Goal: Task Accomplishment & Management: Manage account settings

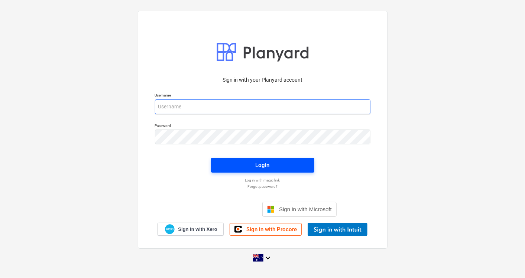
type input "[EMAIL_ADDRESS][DOMAIN_NAME]"
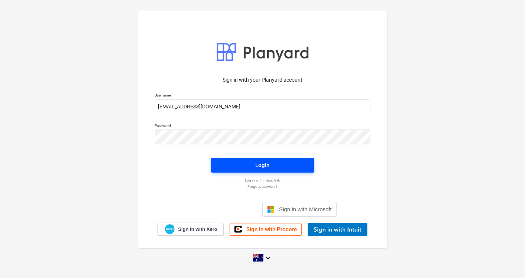
click at [219, 164] on button "Login" at bounding box center [262, 165] width 103 height 15
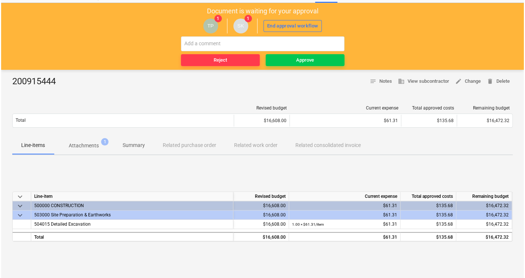
scroll to position [32, 0]
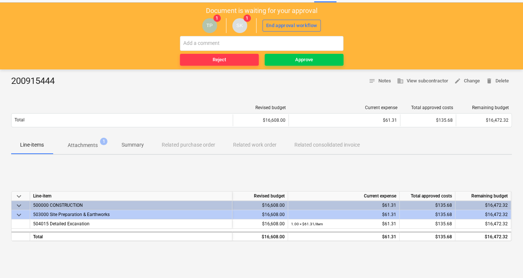
click at [87, 139] on span "Attachments 1" at bounding box center [83, 145] width 60 height 13
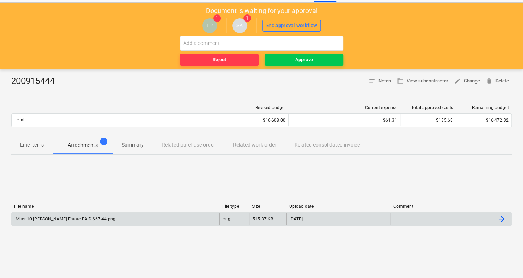
click at [119, 222] on div "Miter 10 [PERSON_NAME] Estate PAID $67.44.png" at bounding box center [116, 219] width 208 height 12
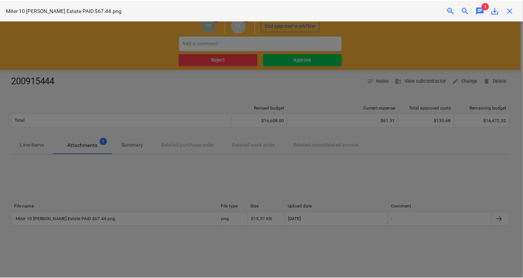
scroll to position [186, 0]
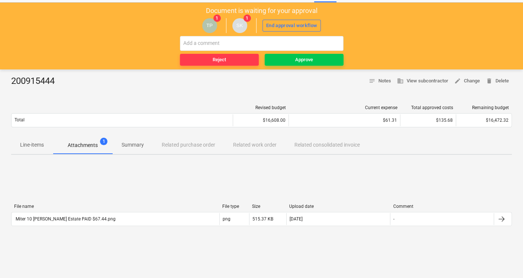
click at [38, 141] on p "Line-items" at bounding box center [32, 145] width 24 height 8
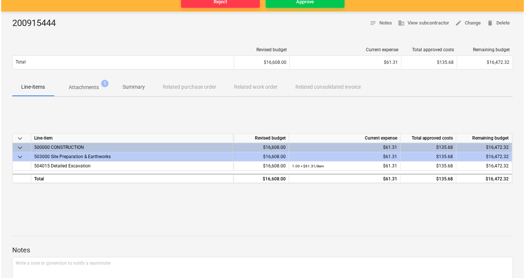
scroll to position [90, 0]
click at [83, 87] on p "Attachments" at bounding box center [83, 87] width 30 height 8
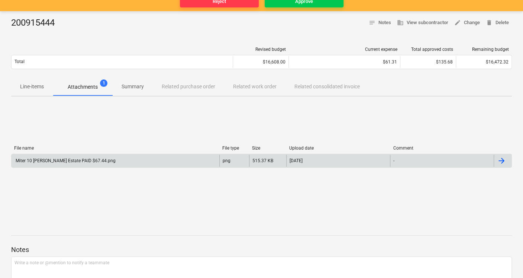
click at [122, 164] on div "Miter 10 [PERSON_NAME] Estate PAID $67.44.png" at bounding box center [116, 161] width 208 height 12
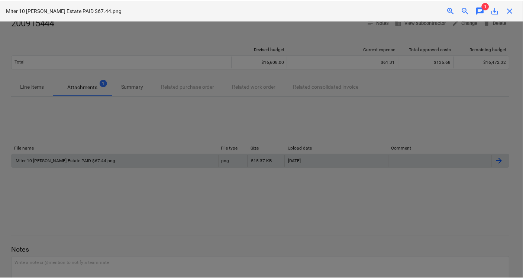
scroll to position [149, 0]
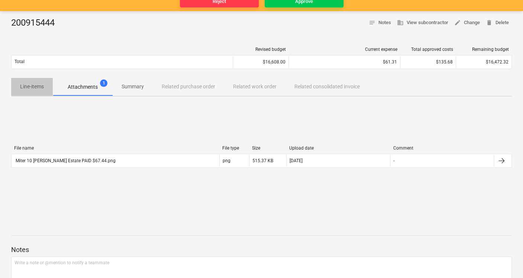
click at [43, 93] on button "Line-items" at bounding box center [32, 87] width 42 height 18
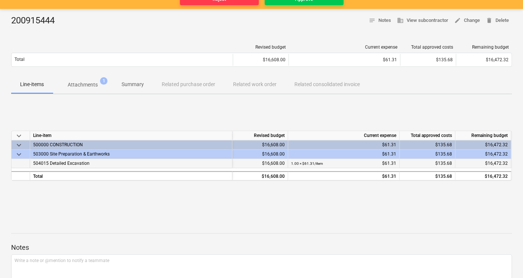
scroll to position [92, 0]
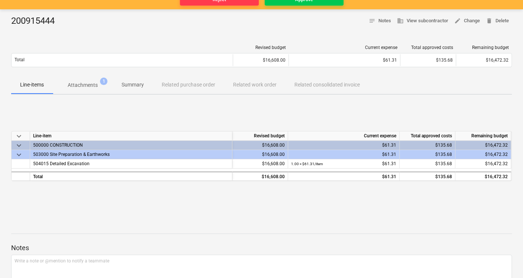
click at [90, 83] on p "Attachments" at bounding box center [83, 85] width 30 height 8
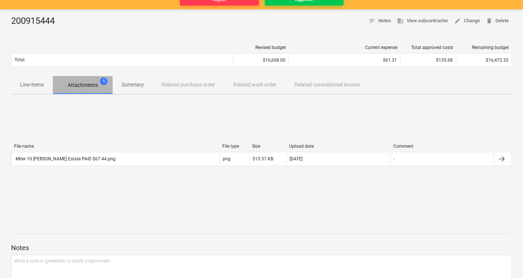
click at [53, 87] on span "Attachments 1" at bounding box center [83, 84] width 60 height 13
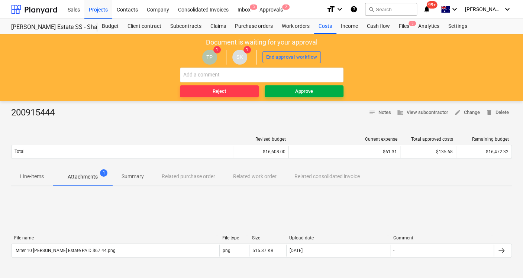
click at [302, 92] on div "Approve" at bounding box center [304, 91] width 18 height 9
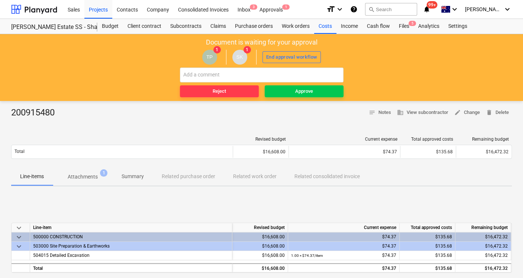
click at [74, 159] on div "Revised budget Current expense Total approved costs Remaining budget Total $16,…" at bounding box center [261, 149] width 501 height 25
click at [80, 173] on p "Attachments" at bounding box center [83, 177] width 30 height 8
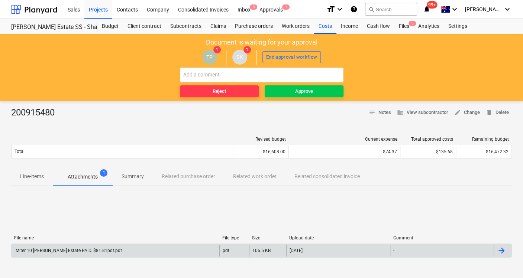
click at [115, 248] on div "Miter 10 Patrick Estate PAID. $81.81pdf.pdf" at bounding box center [116, 251] width 208 height 12
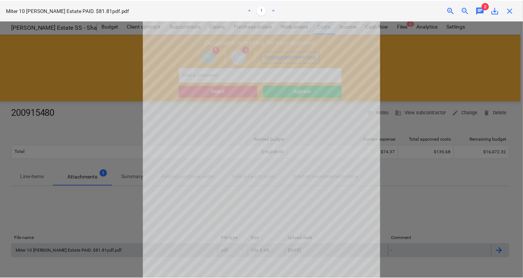
scroll to position [317, 0]
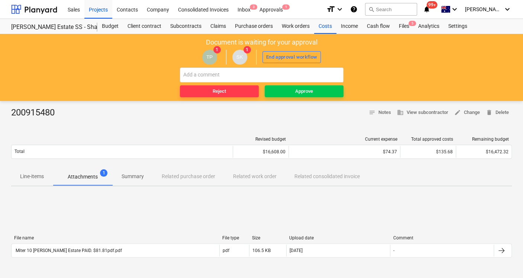
click at [32, 175] on p "Line-items" at bounding box center [32, 177] width 24 height 8
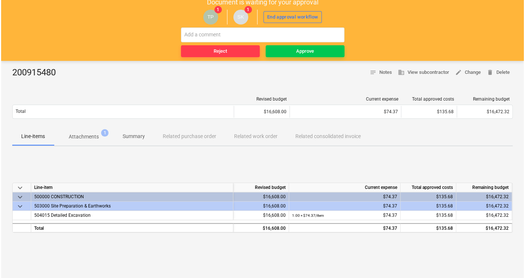
scroll to position [39, 0]
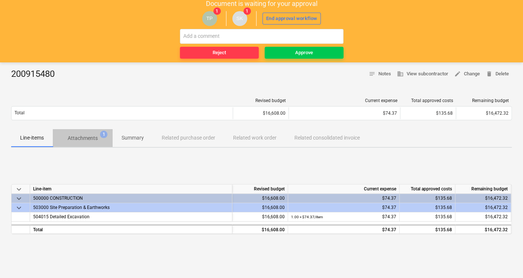
click at [102, 144] on span "Attachments 1" at bounding box center [83, 138] width 60 height 13
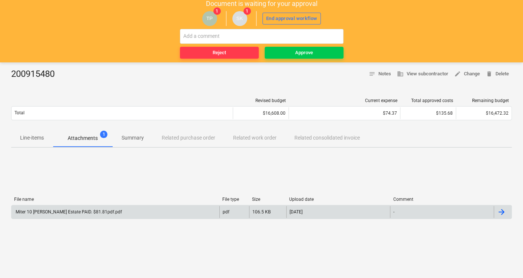
click at [120, 215] on div "Miter 10 Patrick Estate PAID. $81.81pdf.pdf" at bounding box center [116, 212] width 208 height 12
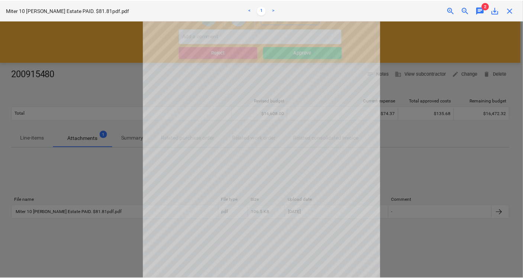
scroll to position [317, 0]
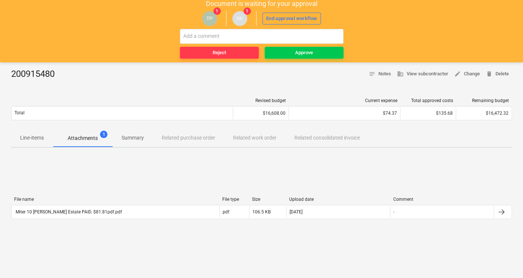
click at [46, 140] on span "Line-items" at bounding box center [32, 138] width 42 height 12
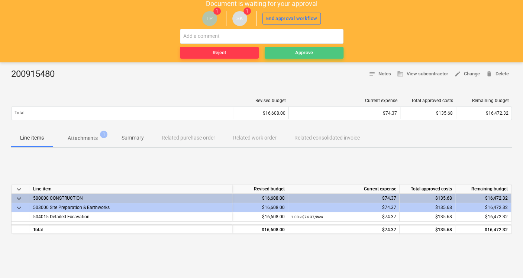
click at [304, 52] on div "Approve" at bounding box center [304, 53] width 18 height 9
